Goal: Task Accomplishment & Management: Manage account settings

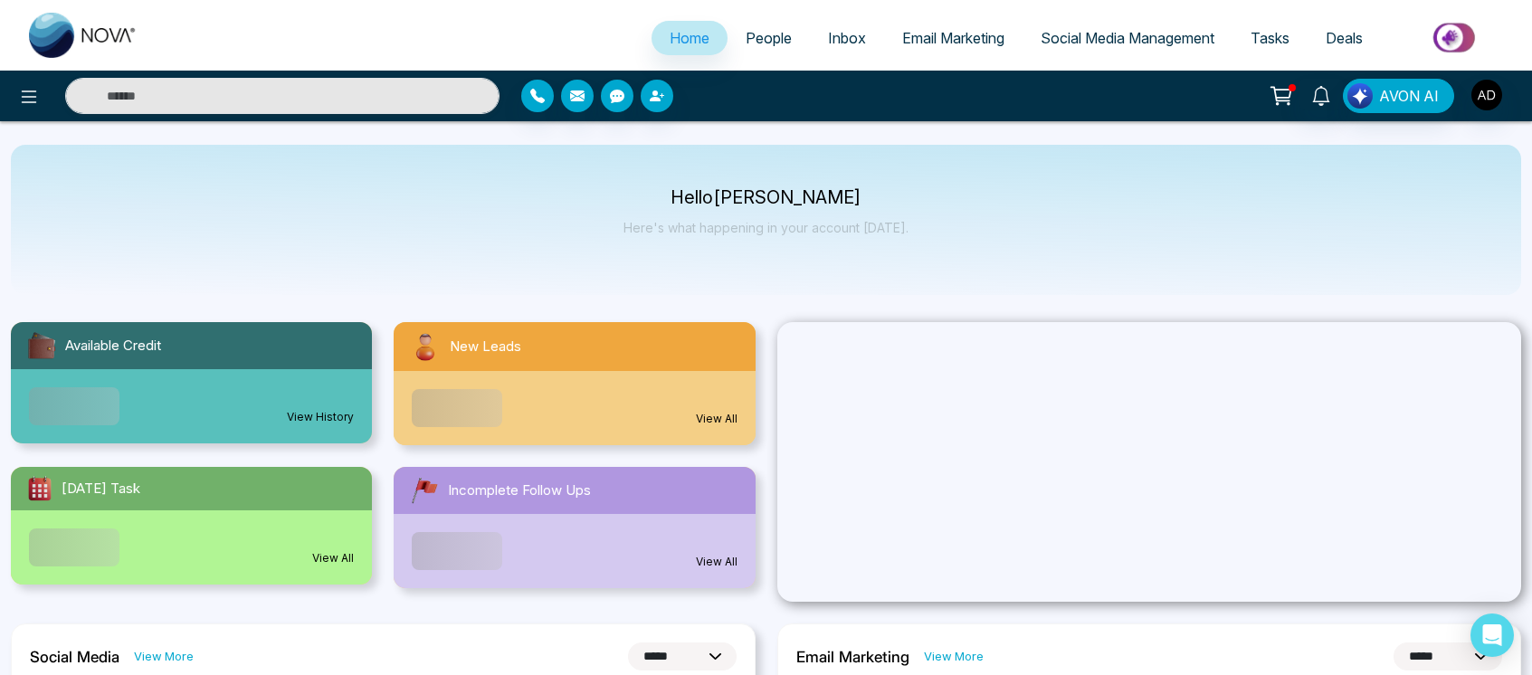
select select "*"
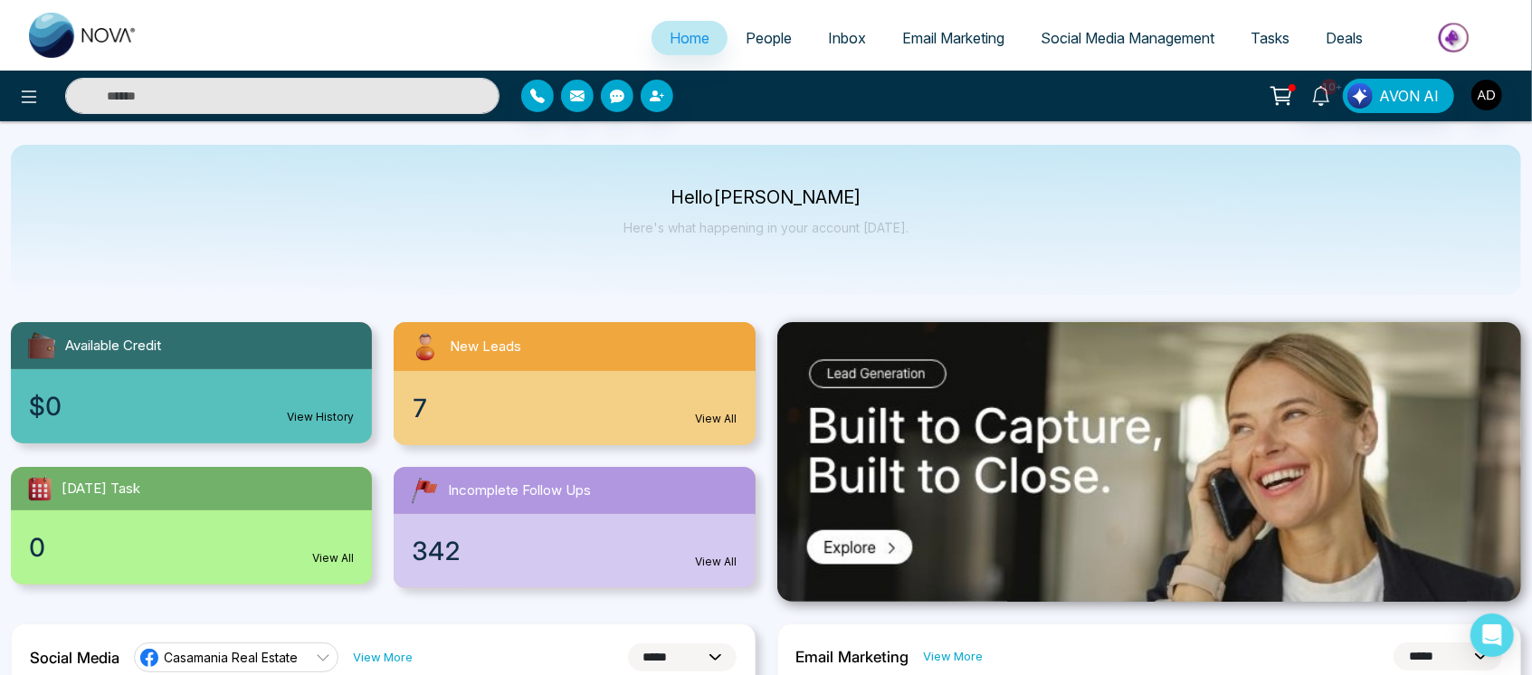
click at [740, 22] on link "People" at bounding box center [768, 38] width 82 height 34
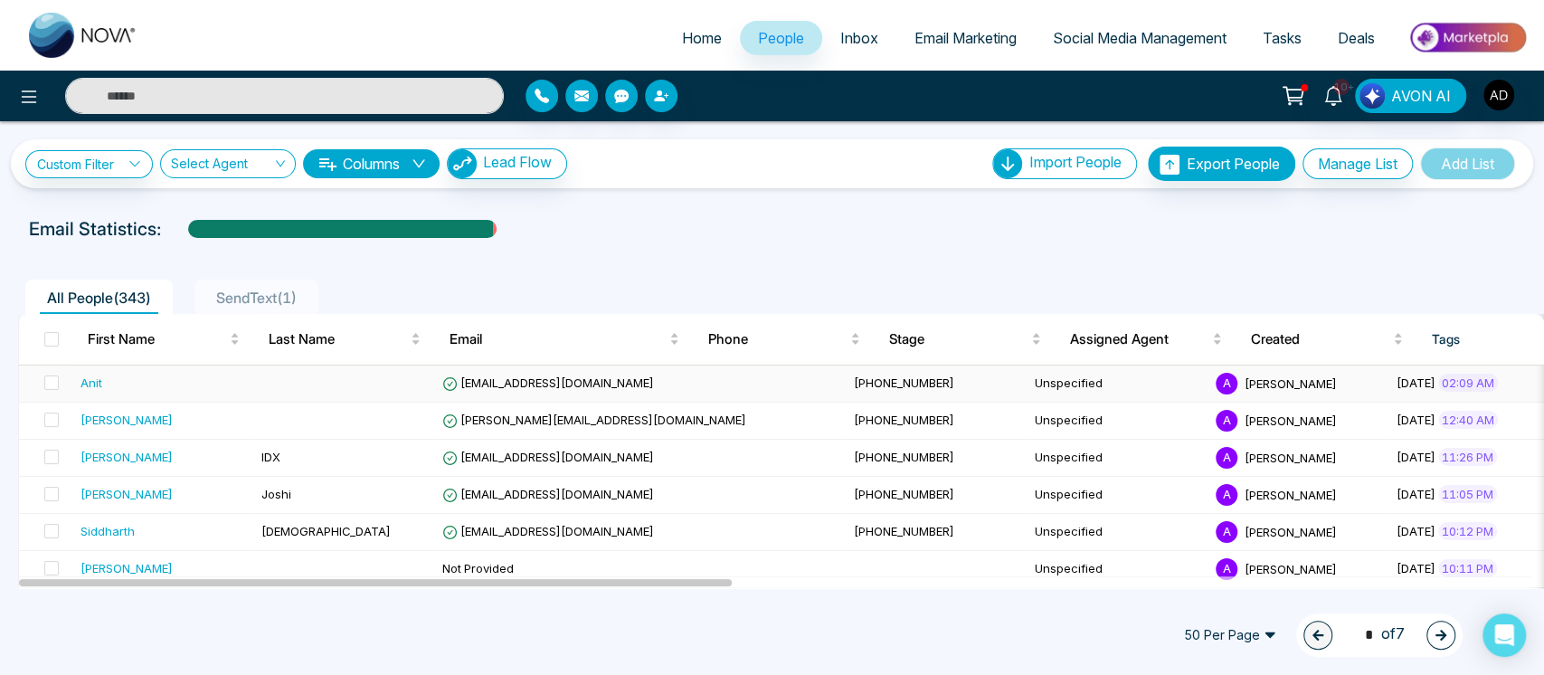
click at [664, 391] on td "[EMAIL_ADDRESS][DOMAIN_NAME]" at bounding box center [641, 384] width 412 height 37
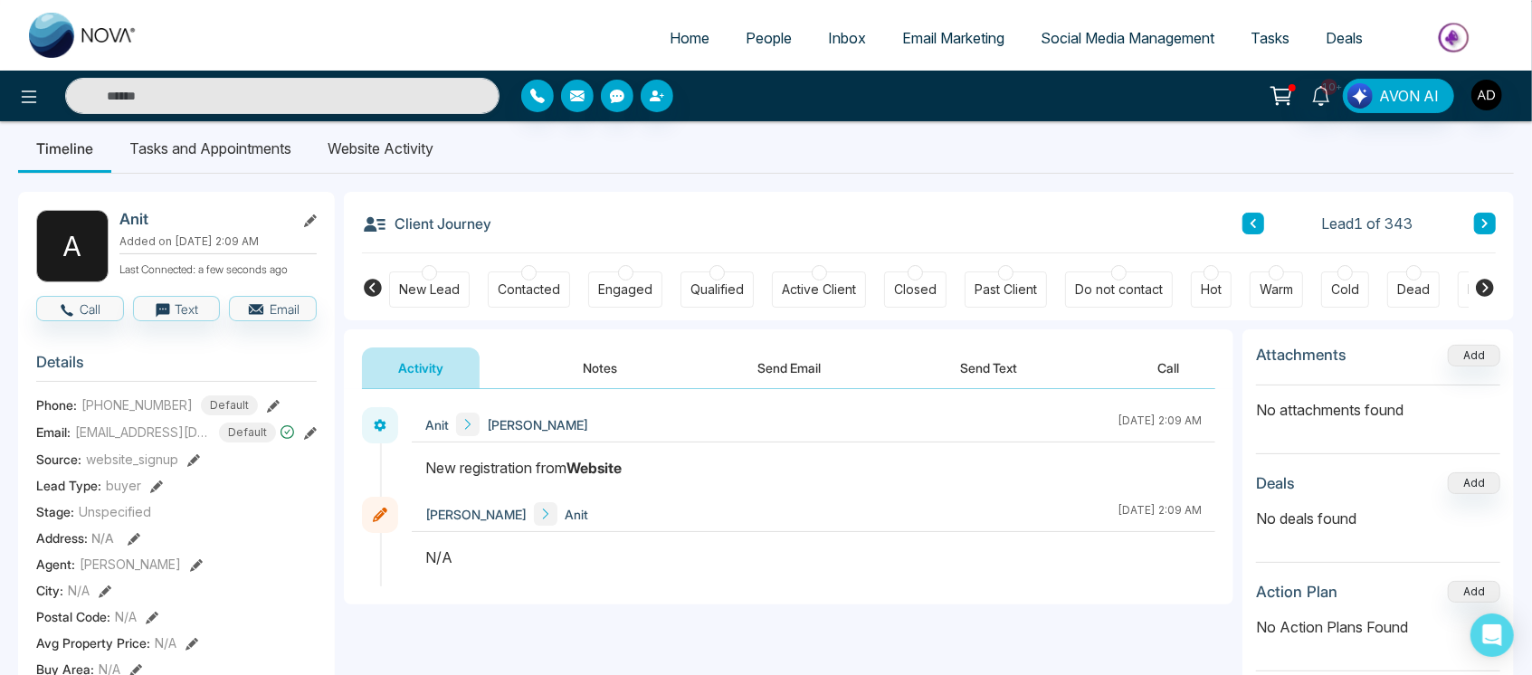
scroll to position [21, 0]
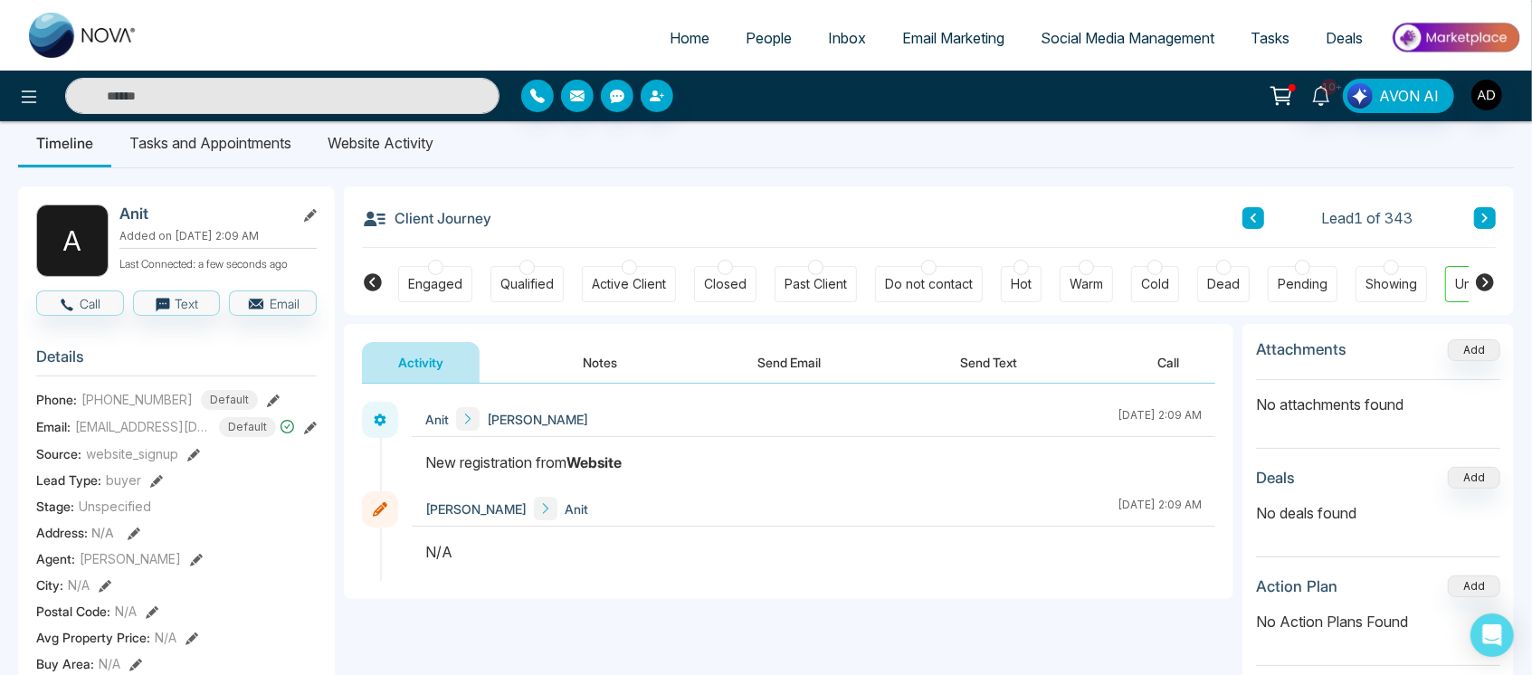
drag, startPoint x: 420, startPoint y: 467, endPoint x: 711, endPoint y: 464, distance: 291.3
click at [711, 464] on div at bounding box center [813, 471] width 803 height 40
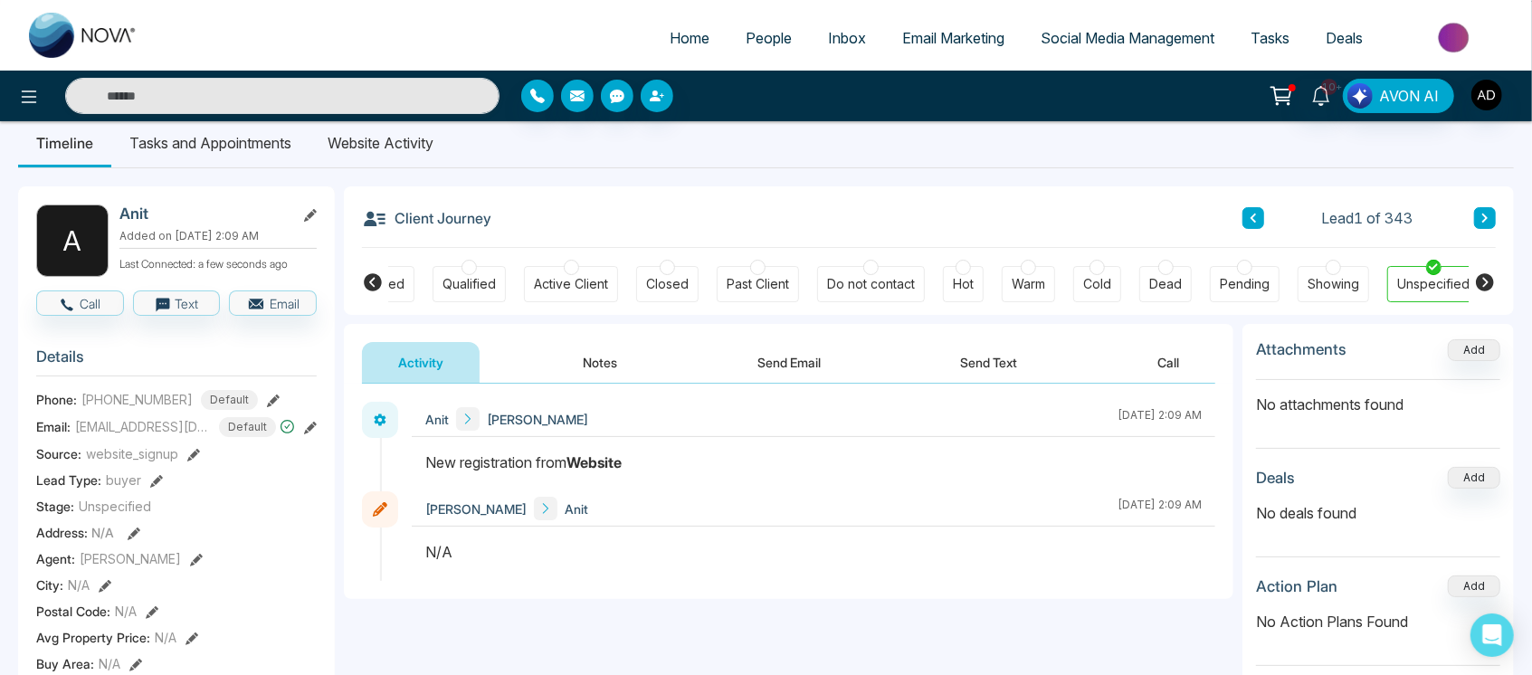
scroll to position [0, 253]
click at [711, 464] on div "New registration from Website" at bounding box center [813, 462] width 776 height 22
click at [1267, 52] on link "Tasks" at bounding box center [1269, 38] width 75 height 34
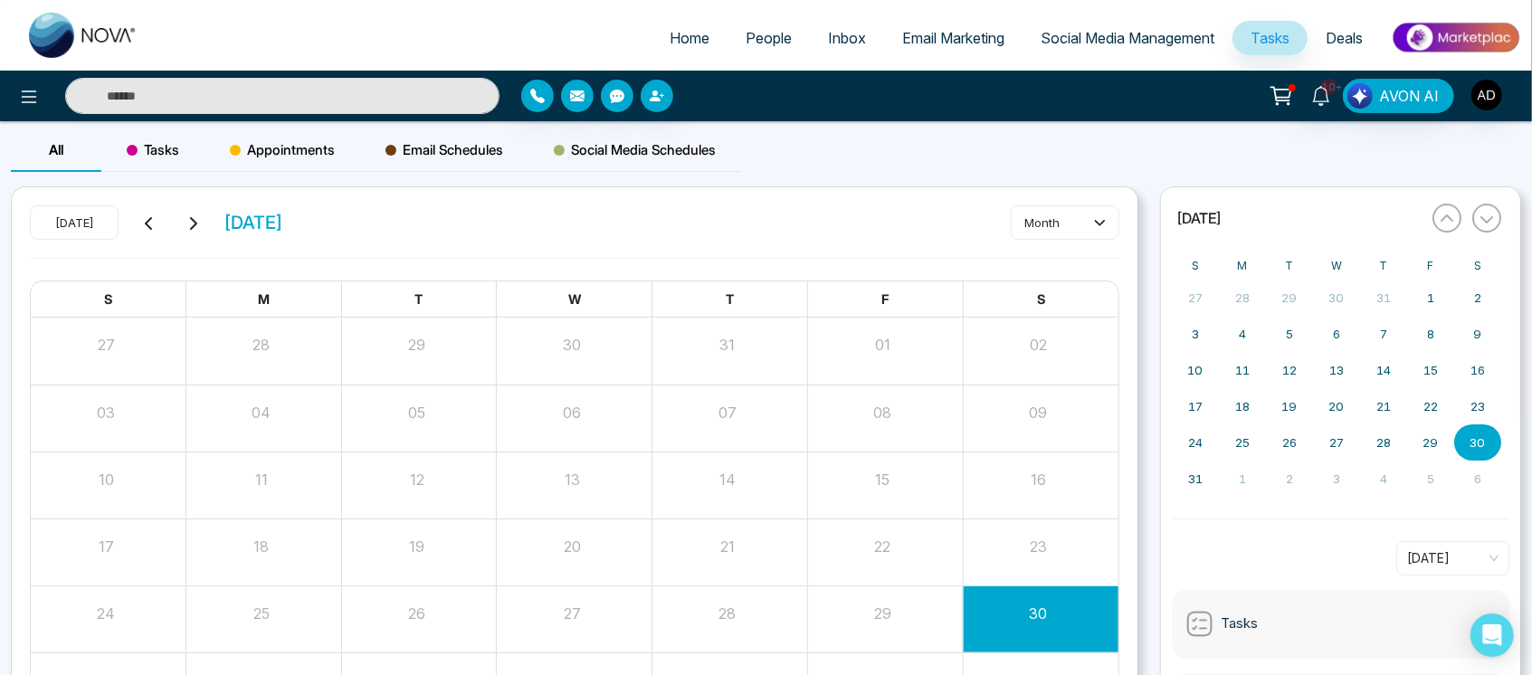
click at [253, 136] on div "Appointments" at bounding box center [282, 149] width 156 height 43
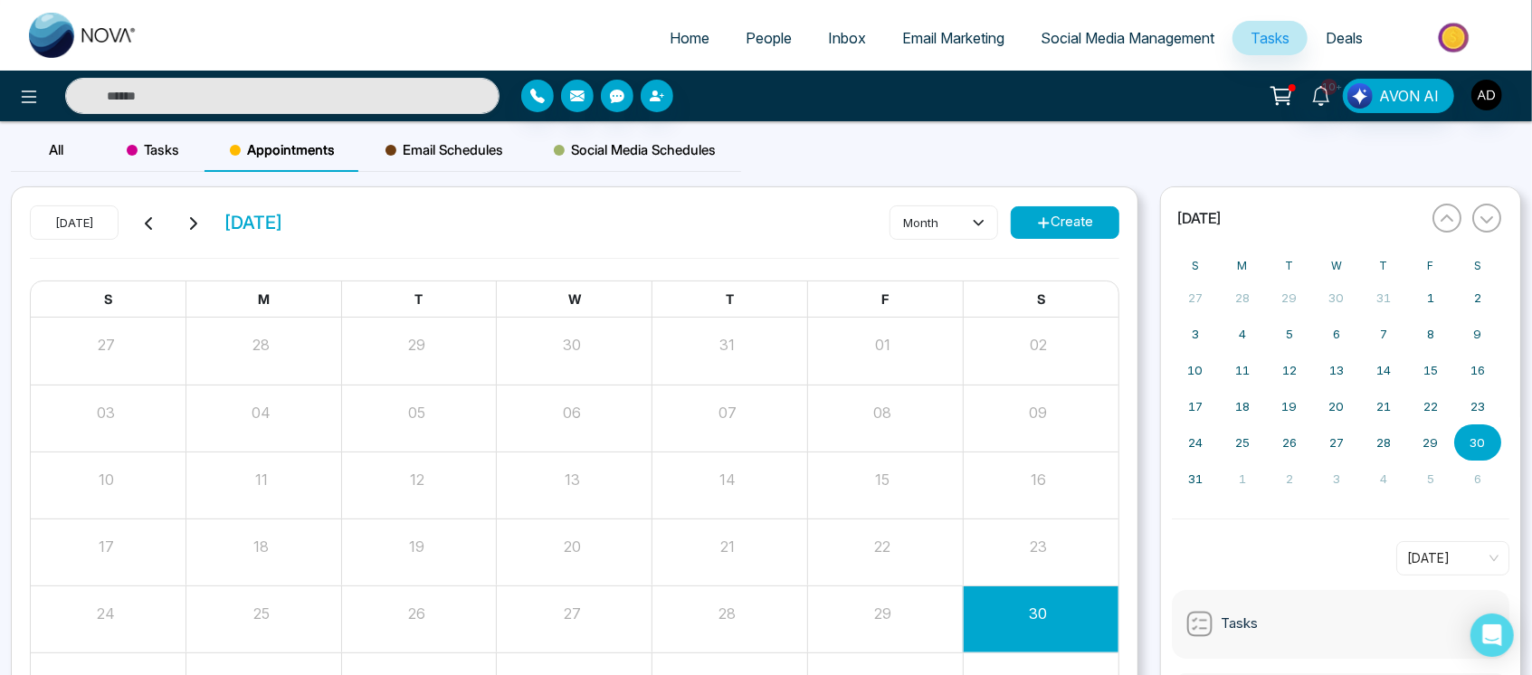
click at [1064, 230] on button "Create" at bounding box center [1065, 222] width 109 height 33
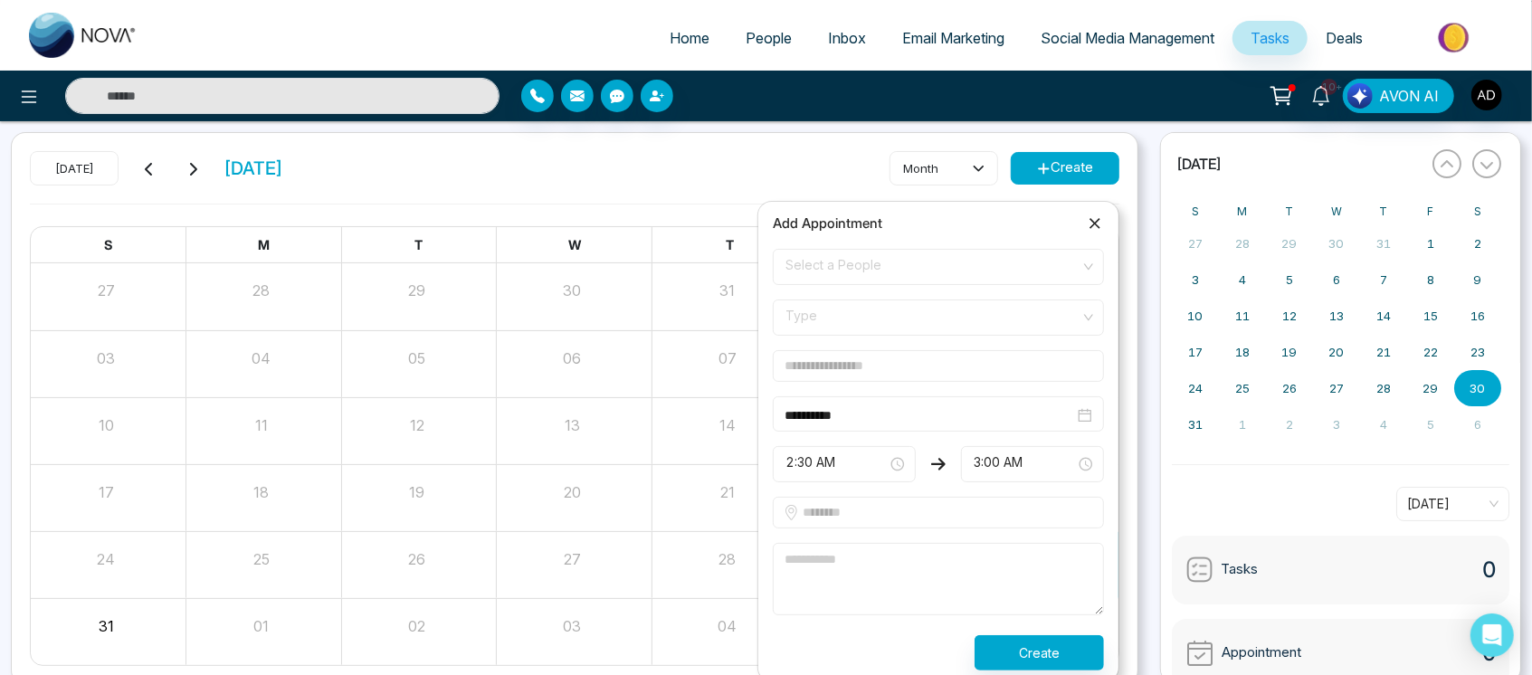
scroll to position [55, 0]
drag, startPoint x: 783, startPoint y: 436, endPoint x: 804, endPoint y: 465, distance: 35.7
click at [804, 465] on form "**********" at bounding box center [938, 459] width 353 height 422
click at [1134, 32] on span "Social Media Management" at bounding box center [1127, 38] width 174 height 18
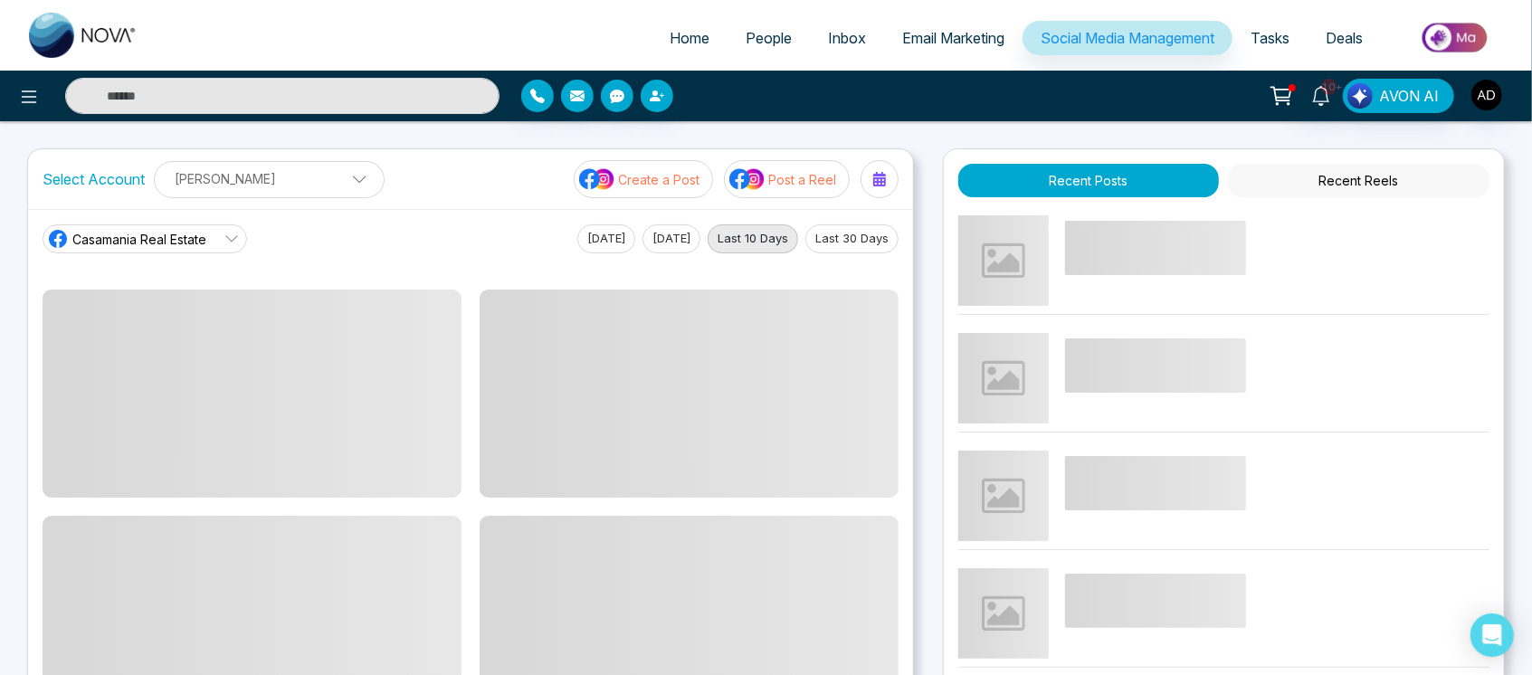
click at [992, 25] on link "Email Marketing" at bounding box center [953, 38] width 138 height 34
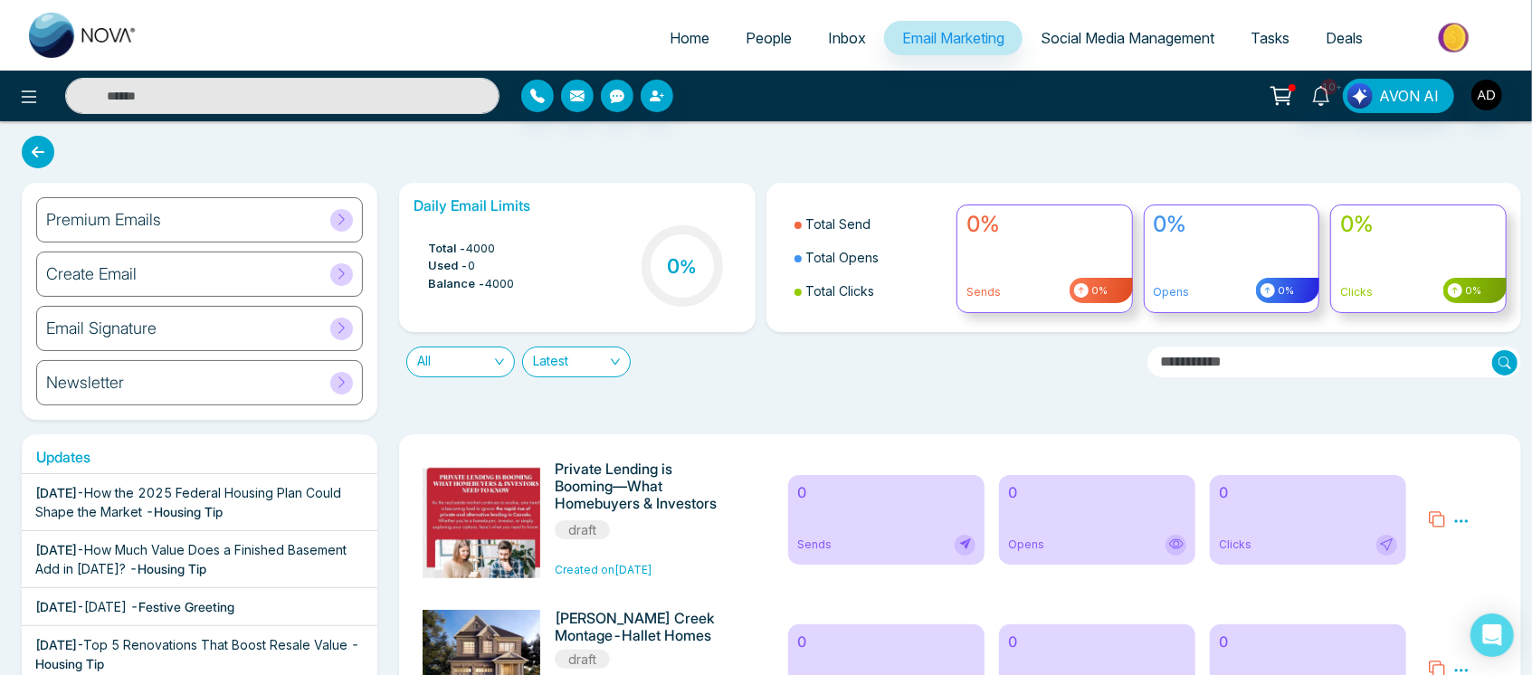
click at [775, 22] on link "People" at bounding box center [768, 38] width 82 height 34
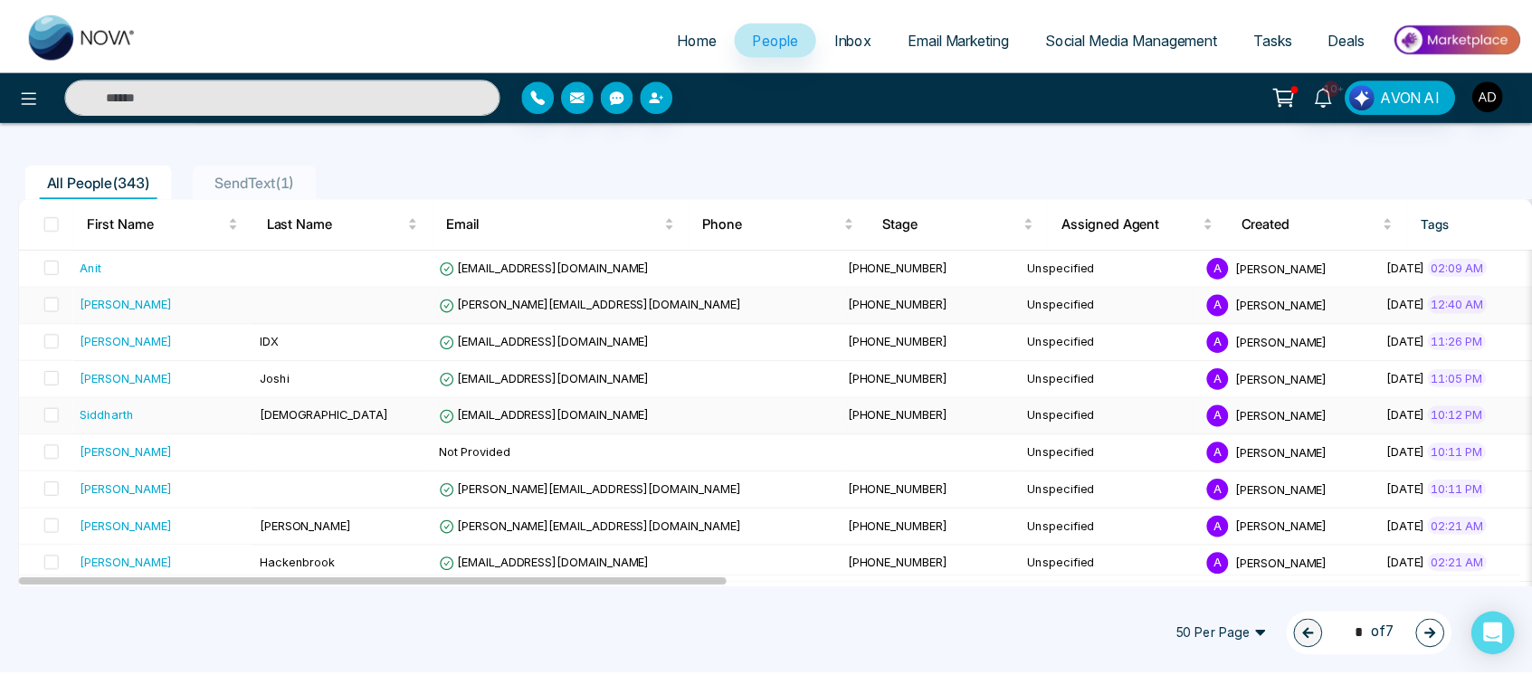
scroll to position [128, 0]
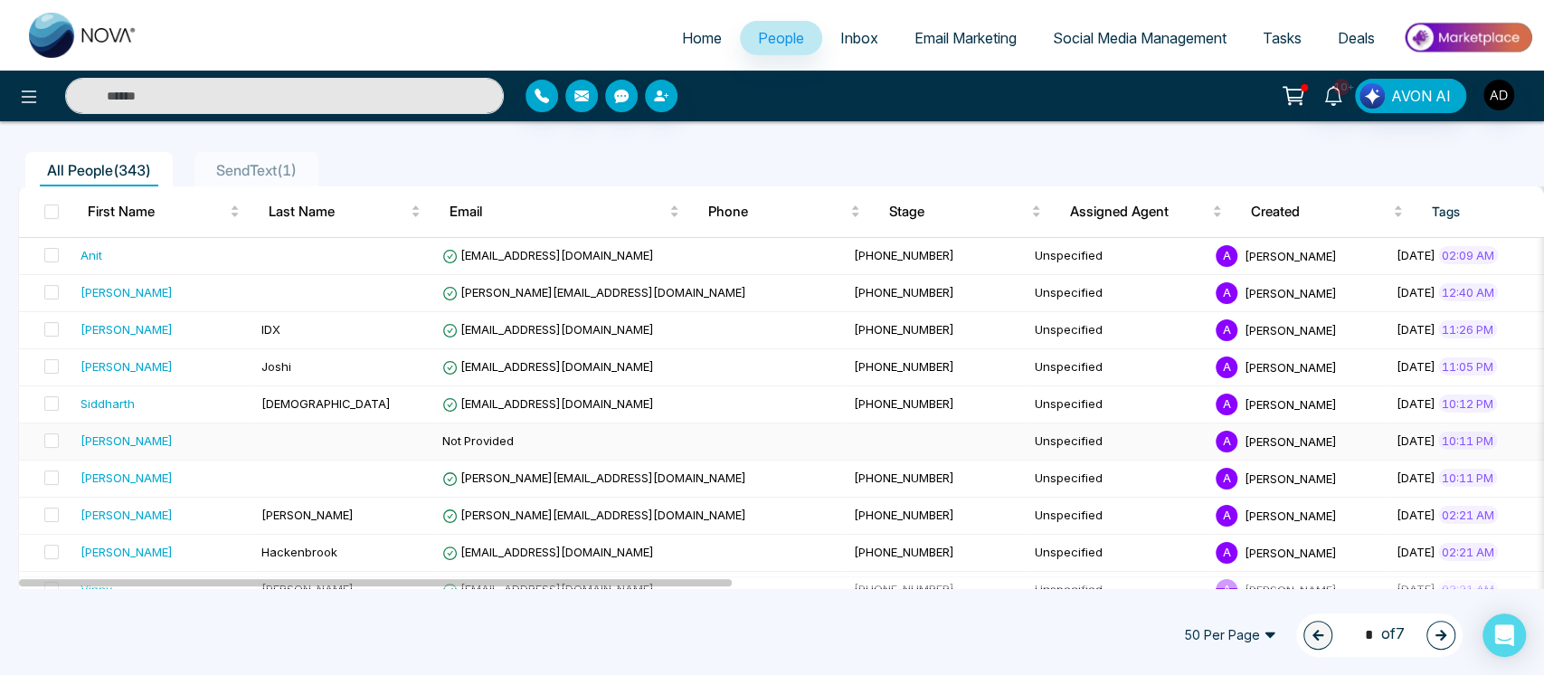
click at [601, 436] on td "Not Provided" at bounding box center [641, 441] width 412 height 37
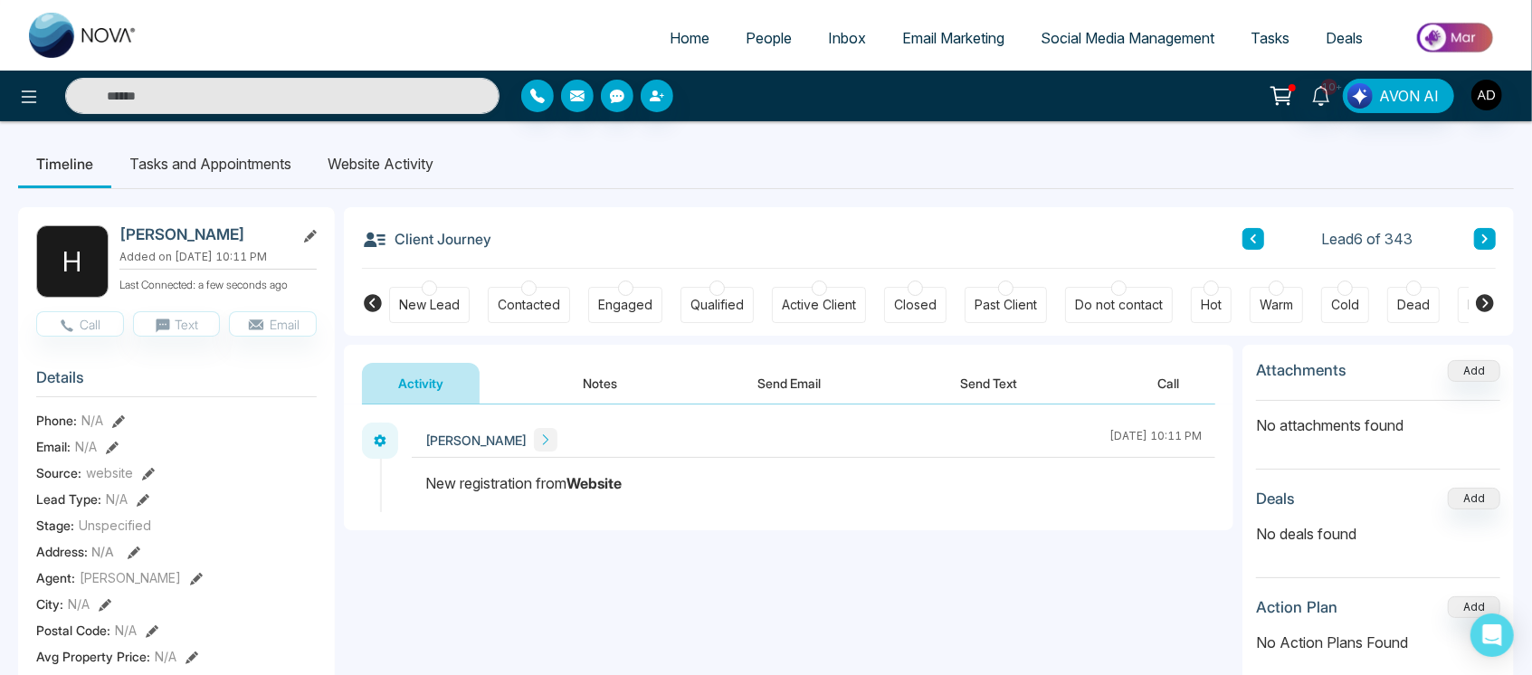
click at [760, 264] on div "Client Journey Lead 6 of 343" at bounding box center [929, 238] width 1134 height 62
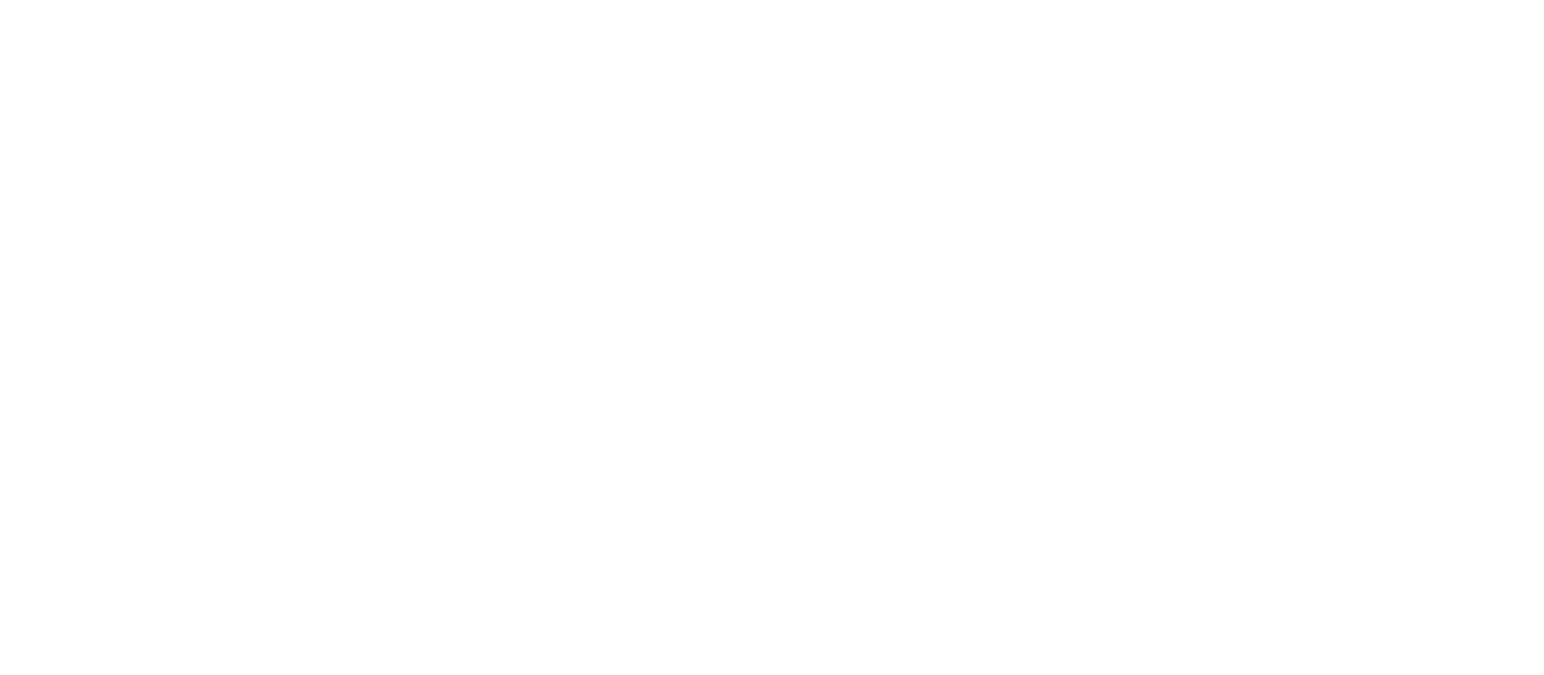
select select "*"
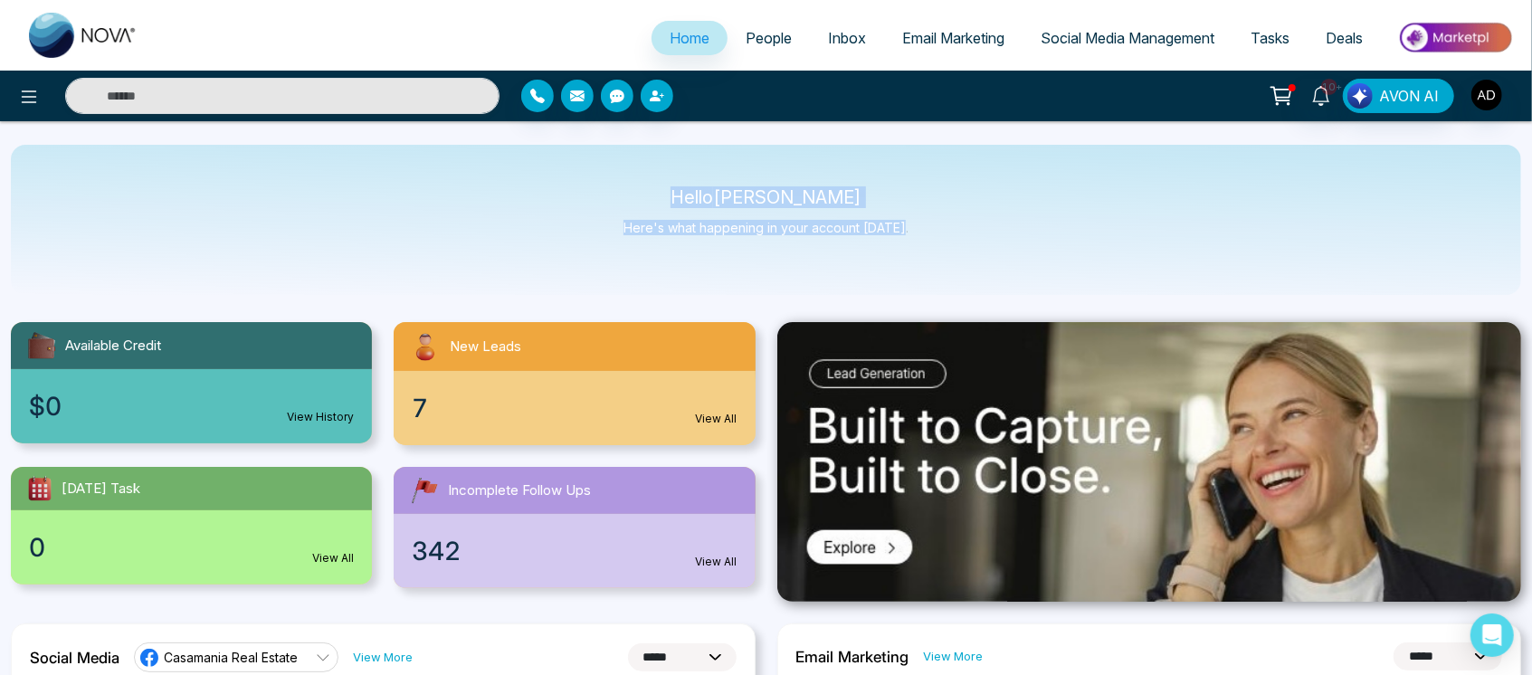
drag, startPoint x: 717, startPoint y: 183, endPoint x: 975, endPoint y: 271, distance: 273.5
click at [975, 271] on div "Hello Adnan Here's what happening in your account today." at bounding box center [766, 220] width 1510 height 150
drag, startPoint x: 715, startPoint y: 195, endPoint x: 955, endPoint y: 308, distance: 265.5
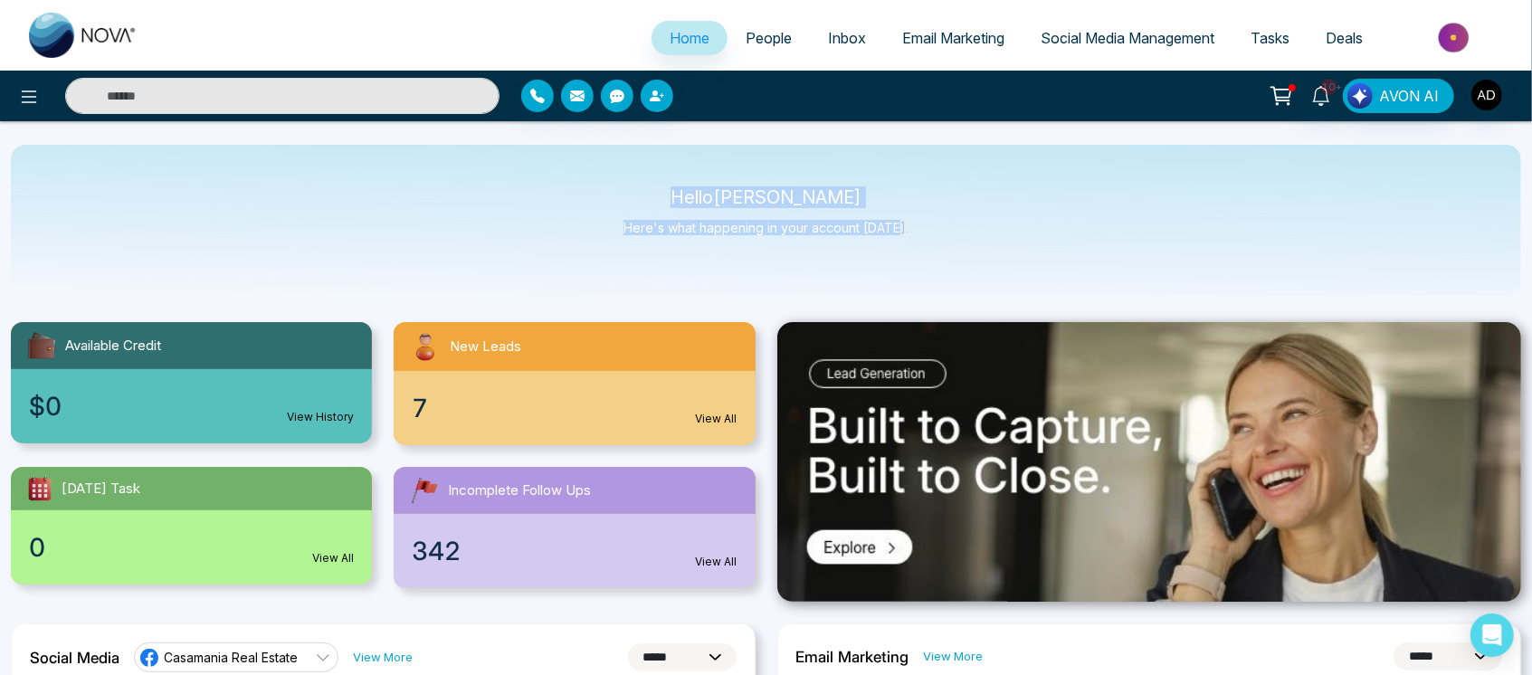
drag, startPoint x: 897, startPoint y: 250, endPoint x: 675, endPoint y: 199, distance: 227.4
click at [675, 199] on div "Hello Adnan Here's what happening in your account today." at bounding box center [766, 220] width 1510 height 150
click at [675, 199] on p "Hello Adnan" at bounding box center [765, 197] width 285 height 15
drag, startPoint x: 675, startPoint y: 199, endPoint x: 953, endPoint y: 242, distance: 281.1
click at [953, 242] on div "Hello Adnan Here's what happening in your account today." at bounding box center [766, 220] width 1510 height 150
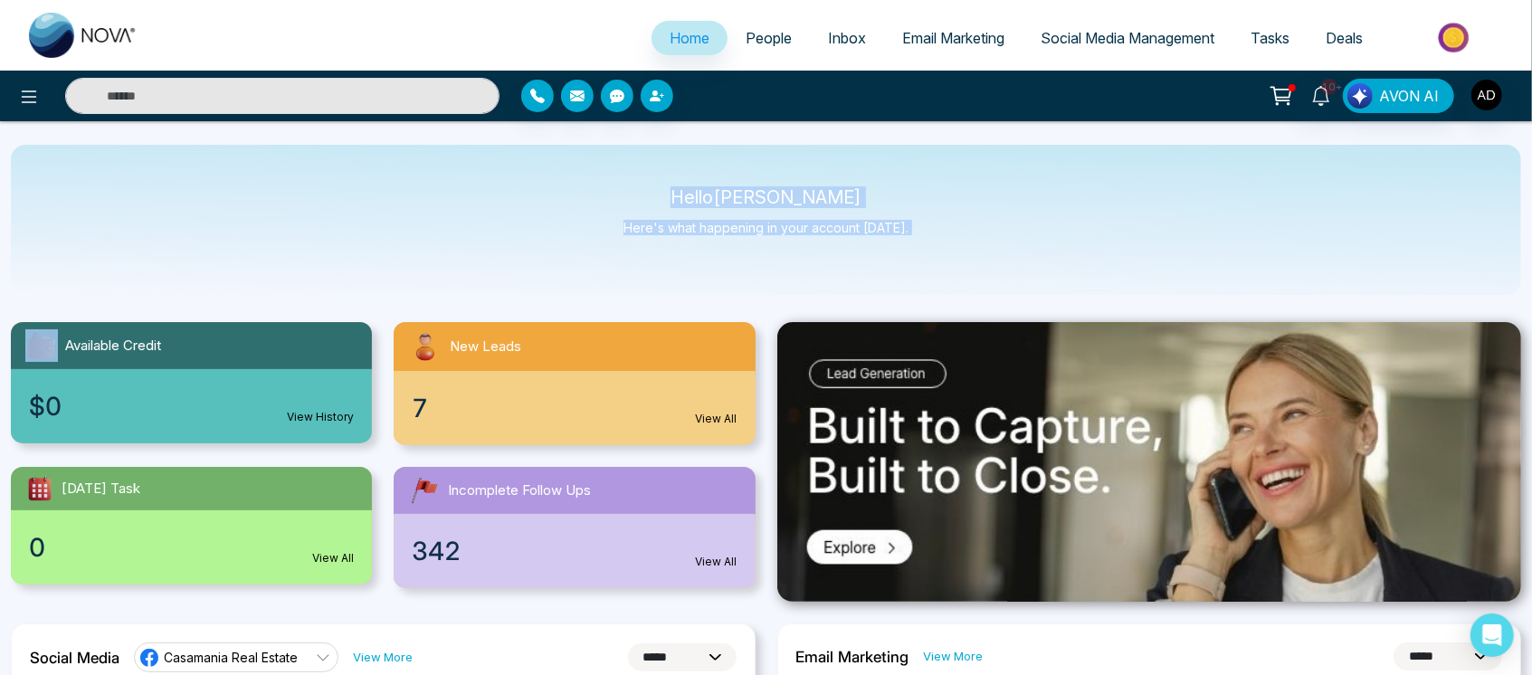
click at [953, 242] on div "Hello Adnan Here's what happening in your account today." at bounding box center [766, 220] width 1510 height 150
drag, startPoint x: 684, startPoint y: 185, endPoint x: 953, endPoint y: 263, distance: 279.7
click at [953, 263] on div "Hello Adnan Here's what happening in your account today." at bounding box center [766, 220] width 1510 height 150
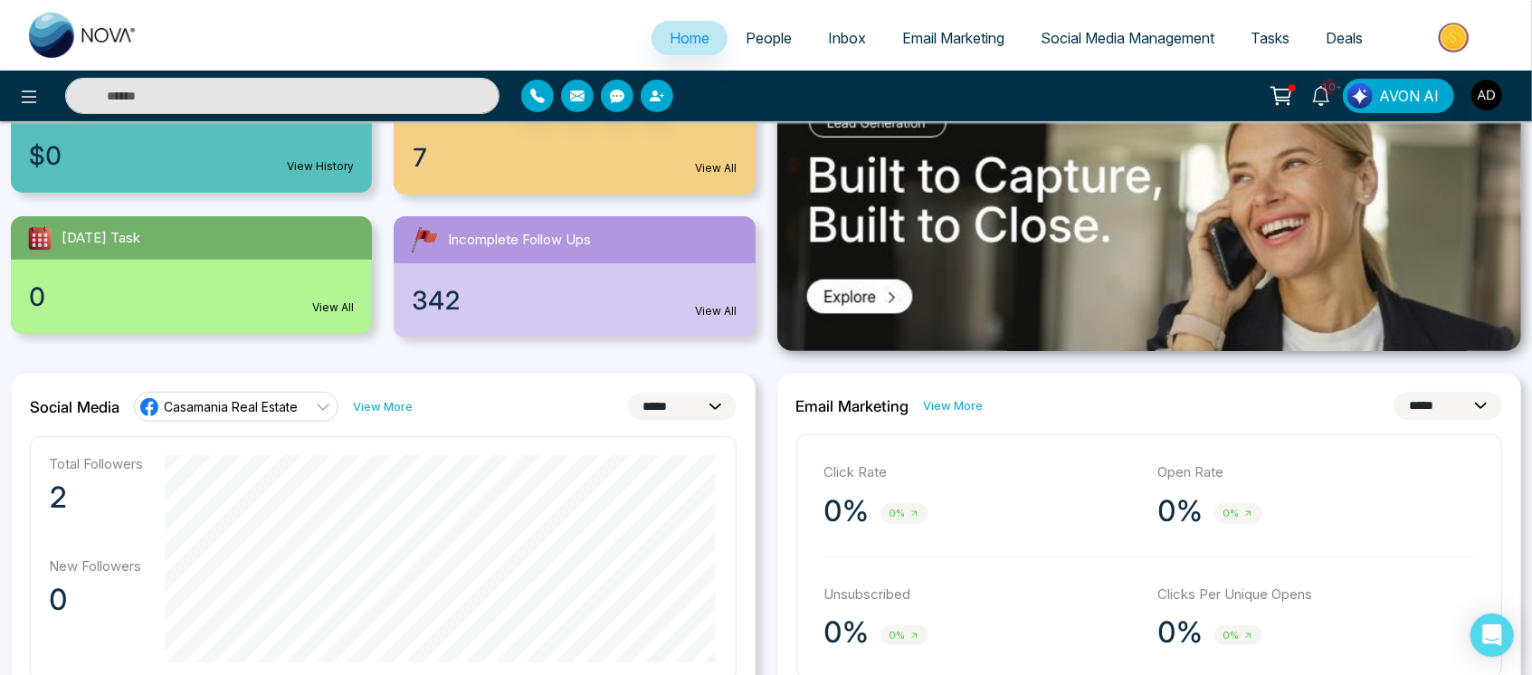
scroll to position [258, 0]
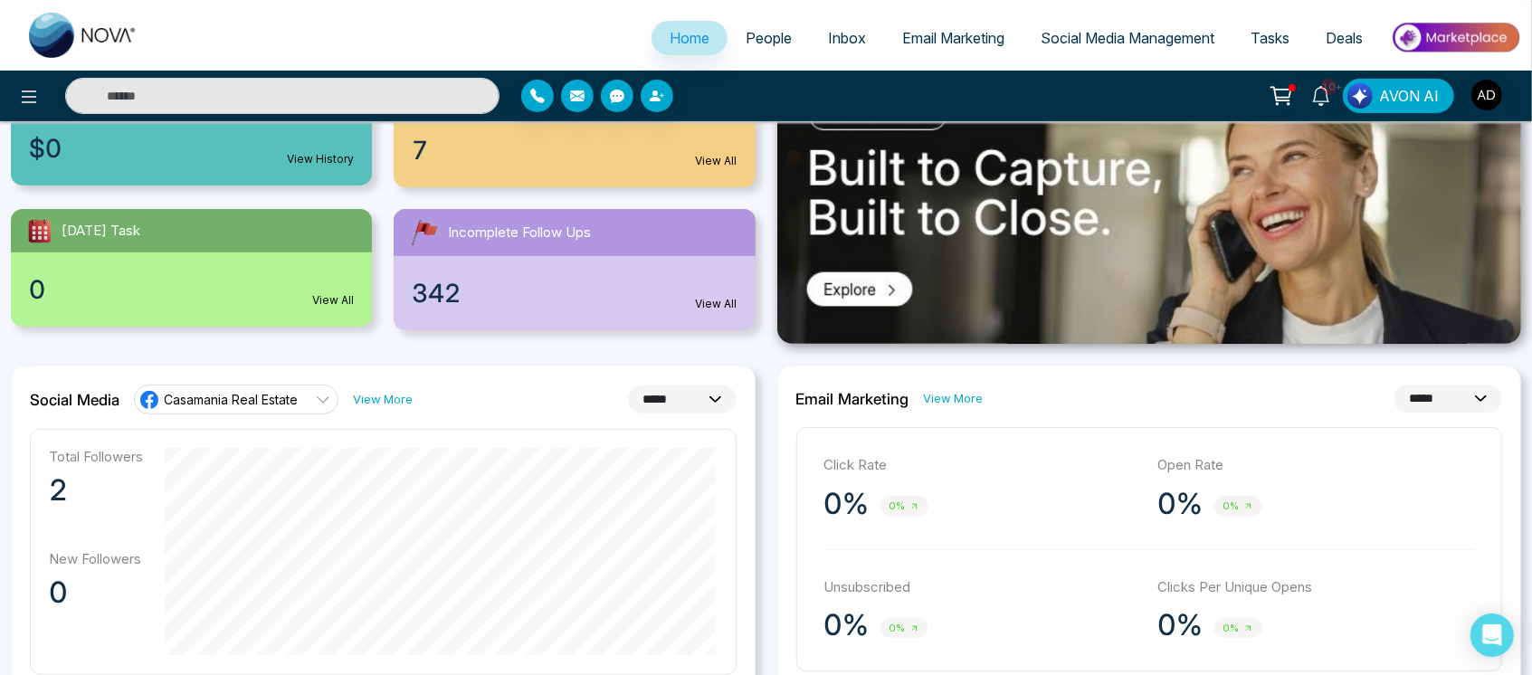
click at [325, 401] on icon at bounding box center [323, 399] width 12 height 6
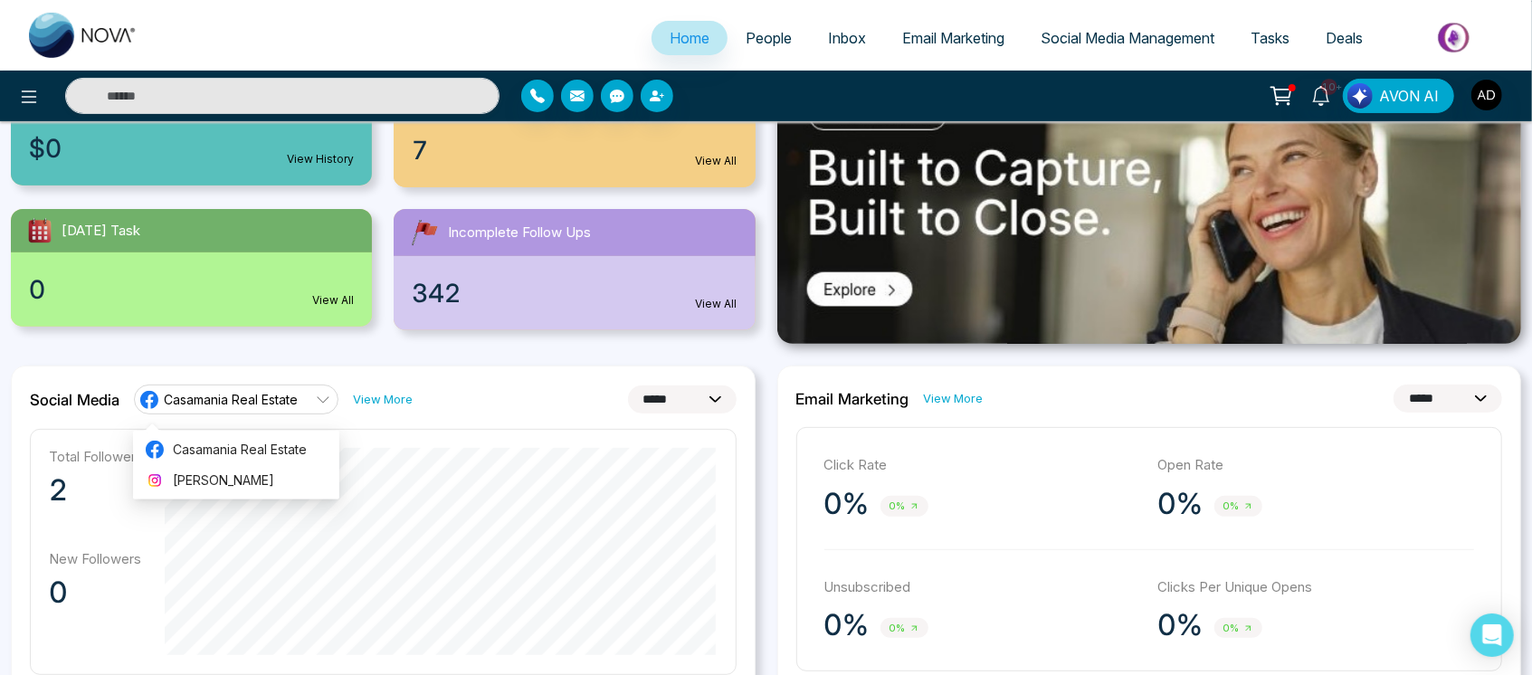
scroll to position [171, 0]
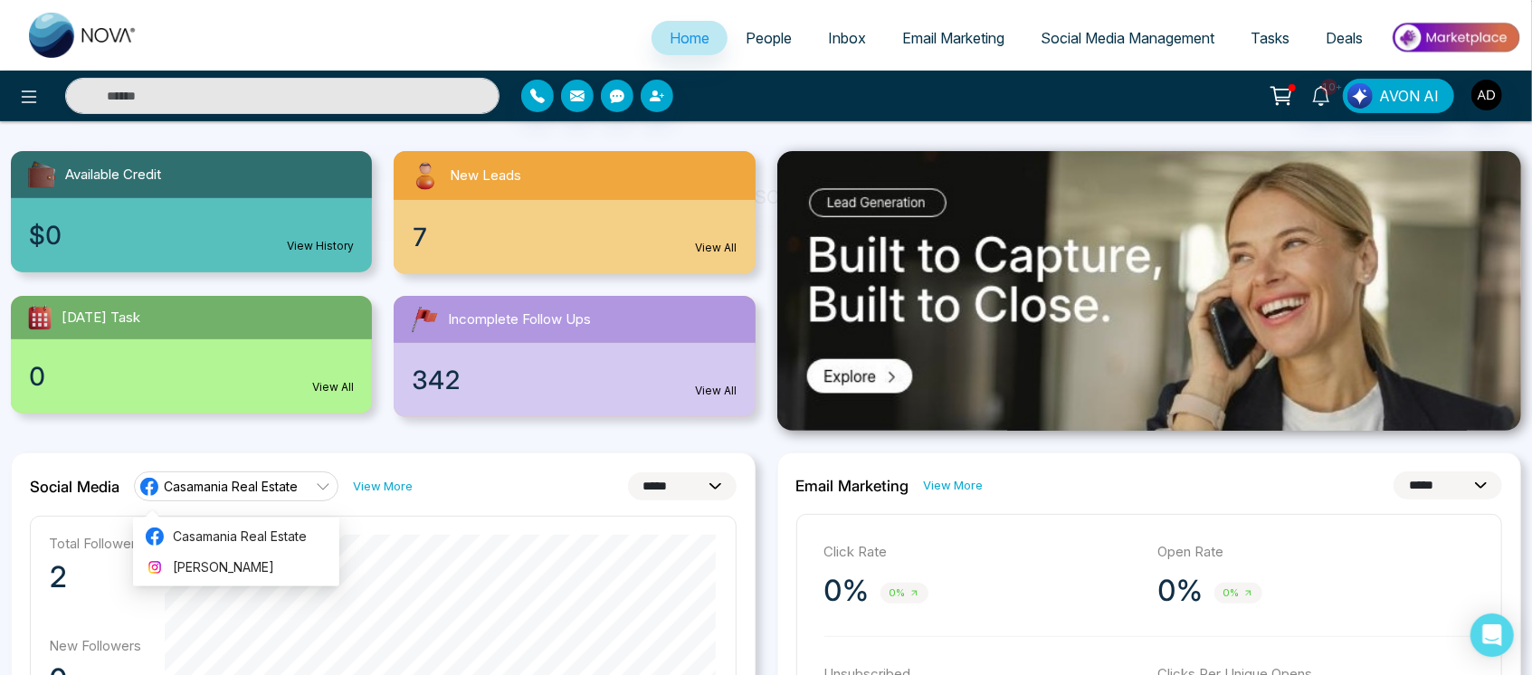
click at [593, 230] on div "7 View All" at bounding box center [574, 237] width 361 height 74
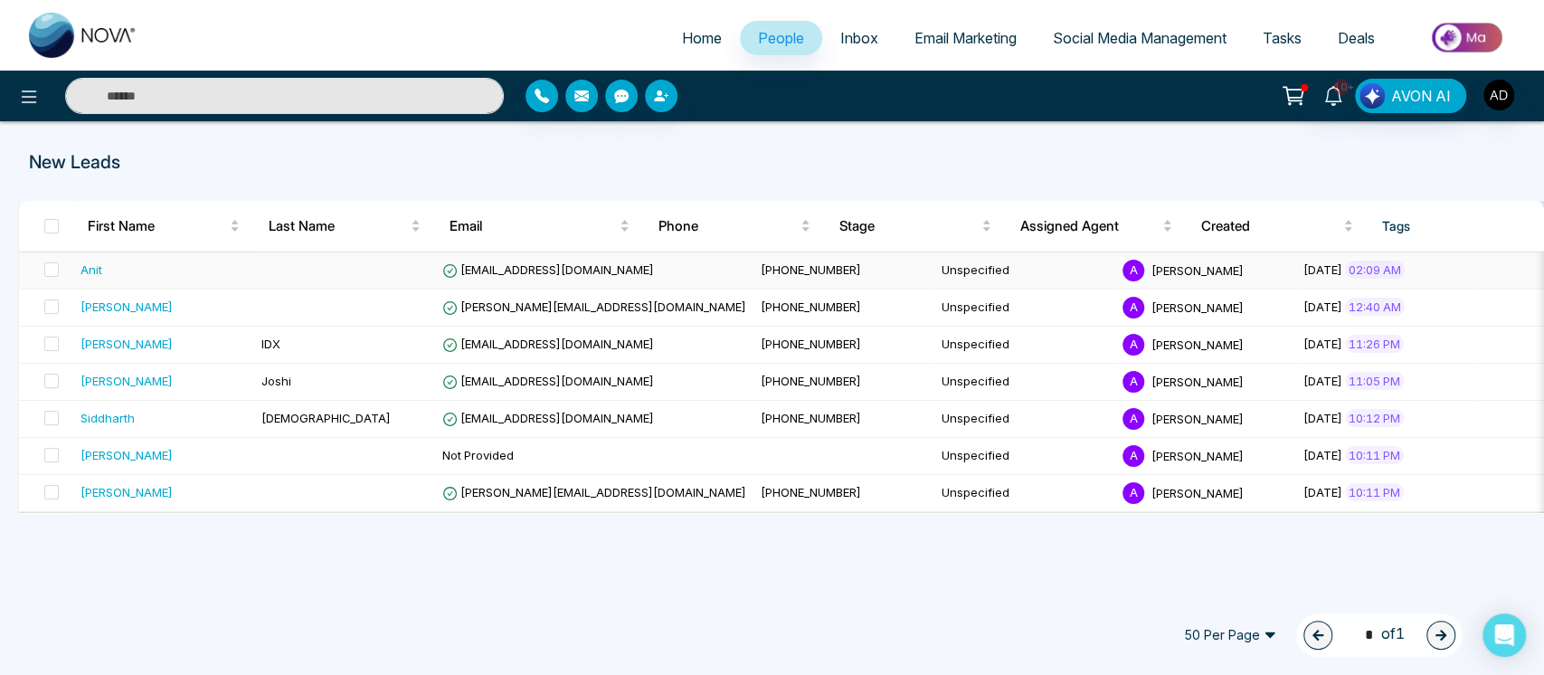
click at [935, 265] on td "Unspecified" at bounding box center [1025, 270] width 181 height 37
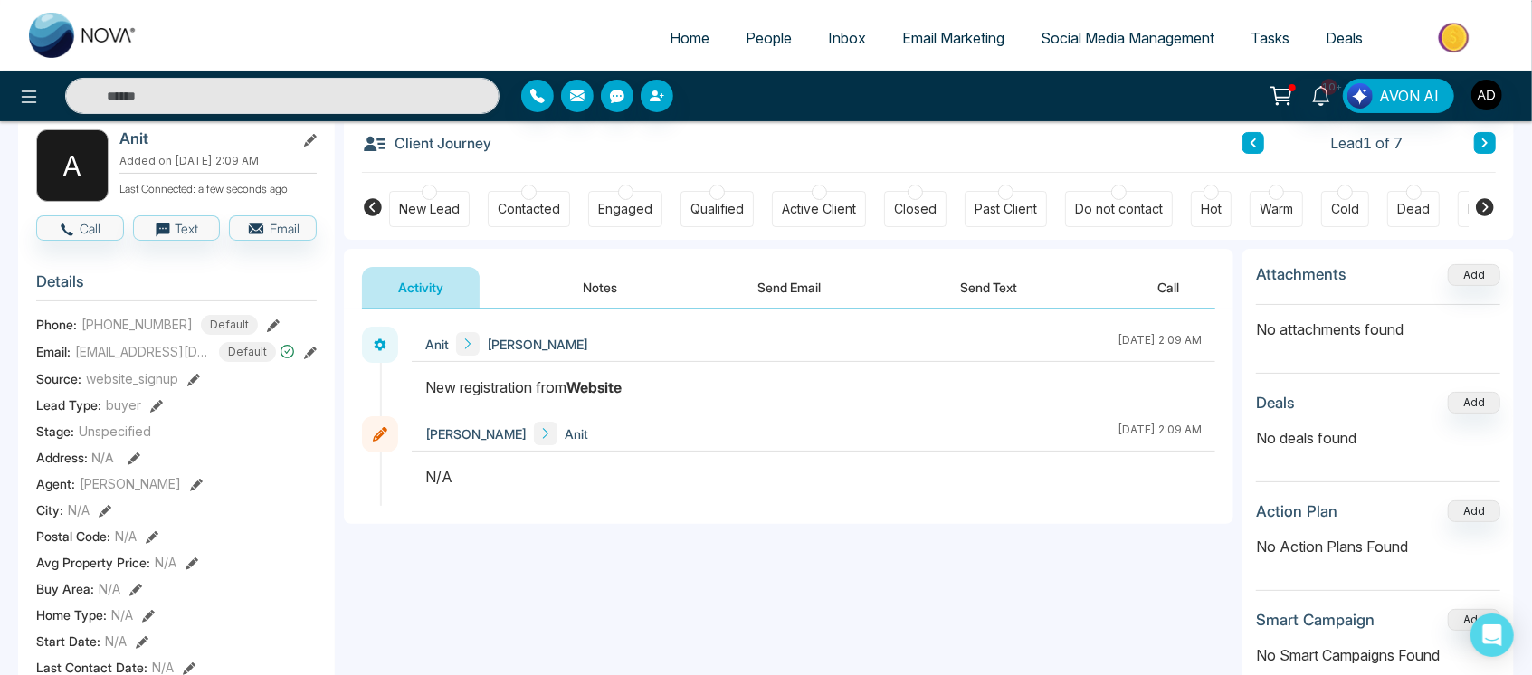
scroll to position [98, 0]
click at [413, 380] on div at bounding box center [813, 395] width 803 height 40
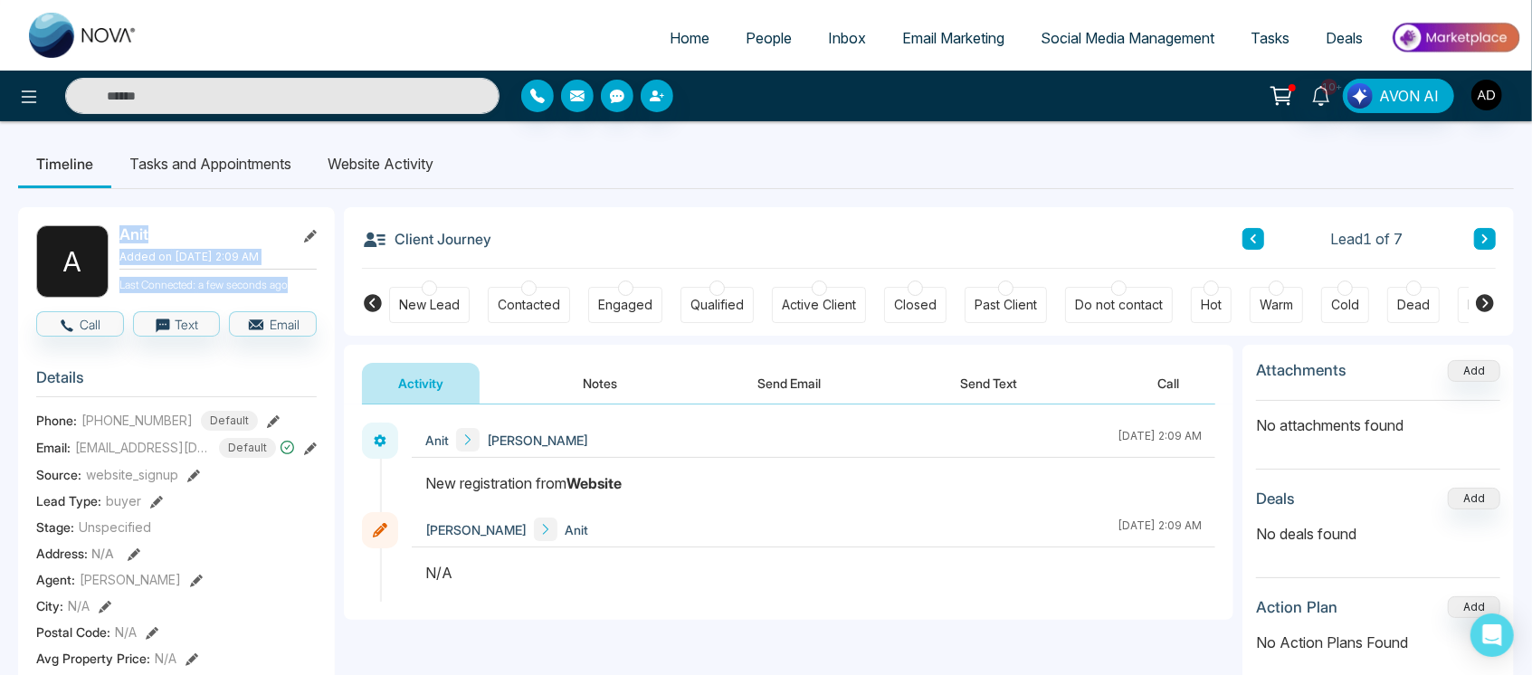
drag, startPoint x: 109, startPoint y: 241, endPoint x: 297, endPoint y: 278, distance: 191.8
click at [297, 278] on div "A Anit Added on August 30 2025 | 2:09 AM Last Connected: a few seconds ago" at bounding box center [176, 261] width 280 height 72
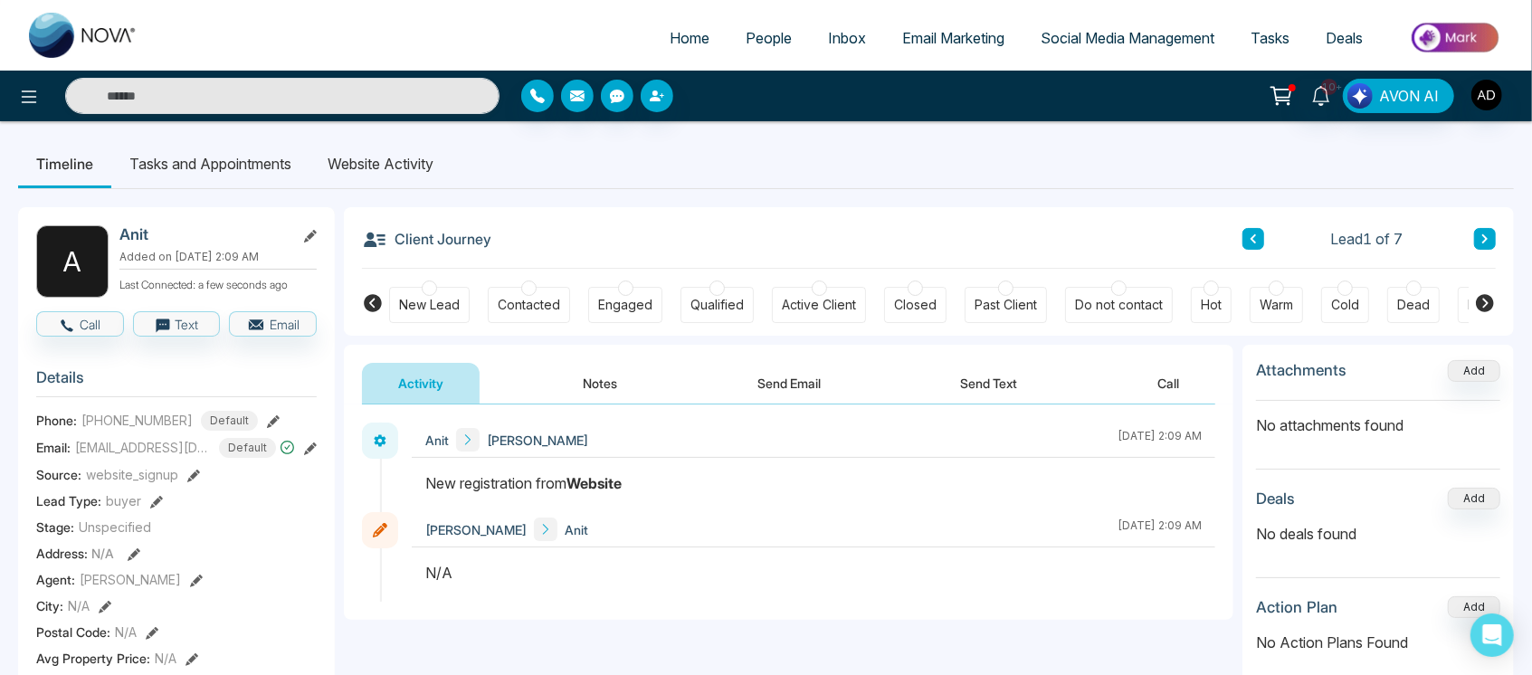
click at [689, 253] on div "Client Journey Lead 1 of 7" at bounding box center [929, 238] width 1134 height 62
click at [1489, 89] on img "button" at bounding box center [1486, 95] width 31 height 31
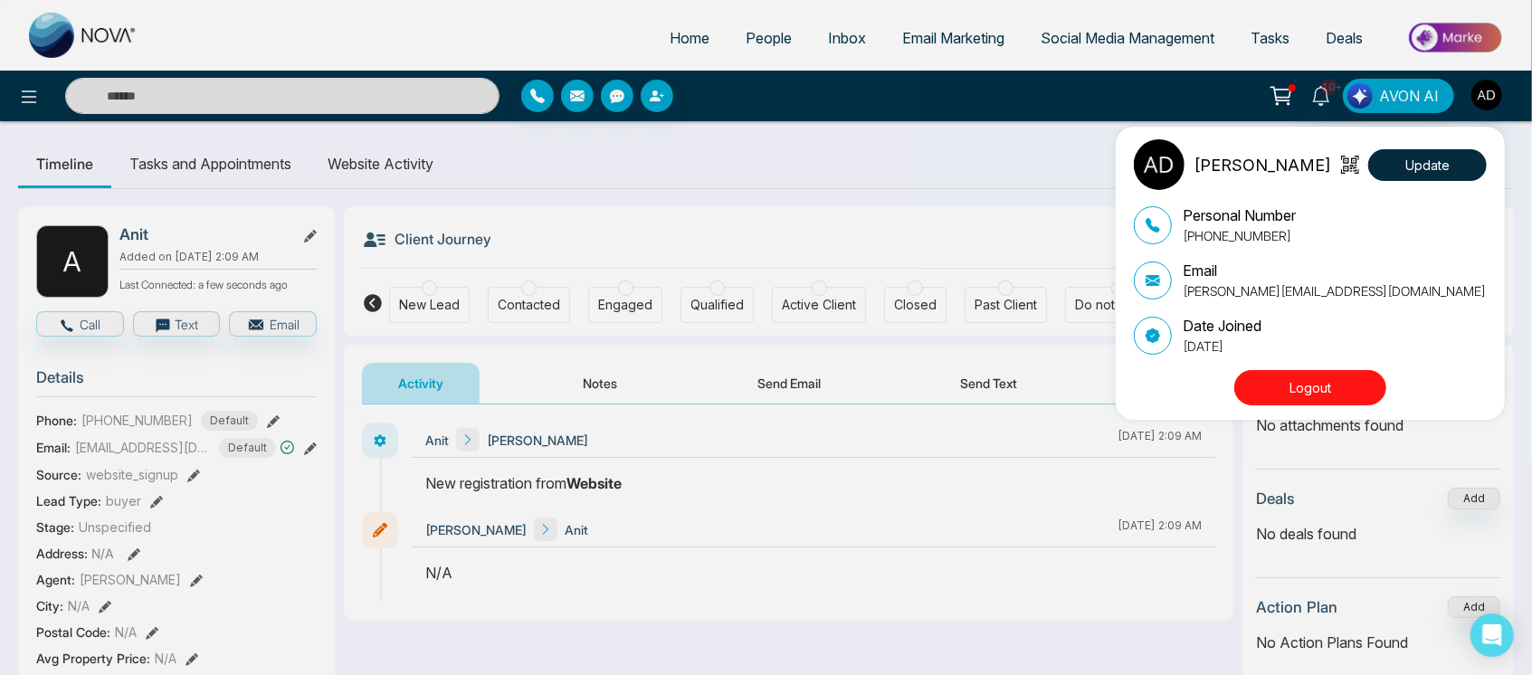
click at [1311, 373] on button "Logout" at bounding box center [1310, 387] width 152 height 35
